Goal: Find specific page/section: Find specific page/section

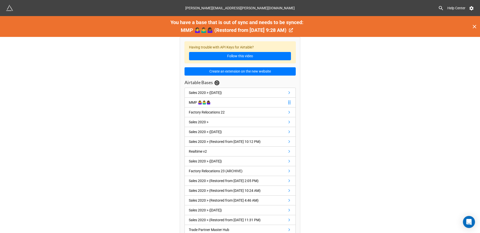
click at [217, 101] on link "MMP 🤷‍♀️🤷‍♂️🤷🏾‍♀️" at bounding box center [239, 103] width 111 height 10
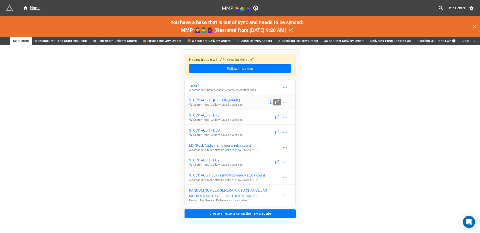
click at [278, 103] on icon at bounding box center [277, 102] width 5 height 5
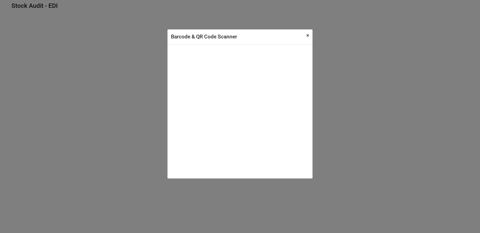
click at [306, 35] on span "×" at bounding box center [307, 35] width 3 height 6
